Goal: Task Accomplishment & Management: Manage account settings

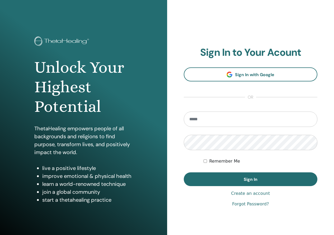
click at [227, 109] on section "Sign In to Your Acount Sign In with Google or Remember Me Sign In" at bounding box center [251, 116] width 134 height 140
click at [227, 112] on input "email" at bounding box center [251, 118] width 134 height 15
type input "**********"
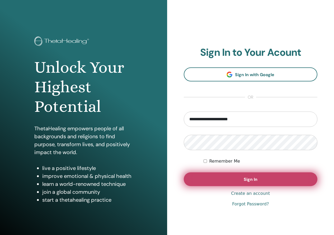
click at [245, 181] on span "Sign In" at bounding box center [250, 179] width 14 height 6
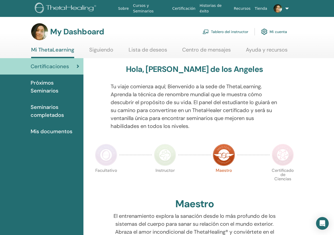
click at [238, 31] on link "Tablero del instructor" at bounding box center [225, 32] width 46 height 12
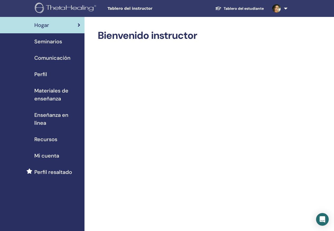
click at [40, 44] on span "Seminarios" at bounding box center [48, 41] width 28 height 8
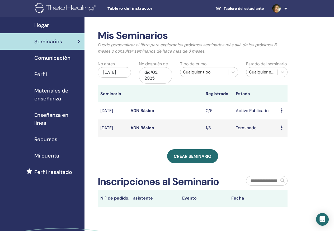
click at [286, 7] on link at bounding box center [279, 8] width 22 height 17
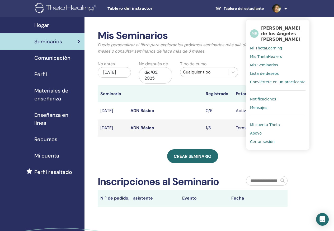
click at [258, 143] on span "Cerrar sesión" at bounding box center [262, 141] width 25 height 5
